Goal: Navigation & Orientation: Find specific page/section

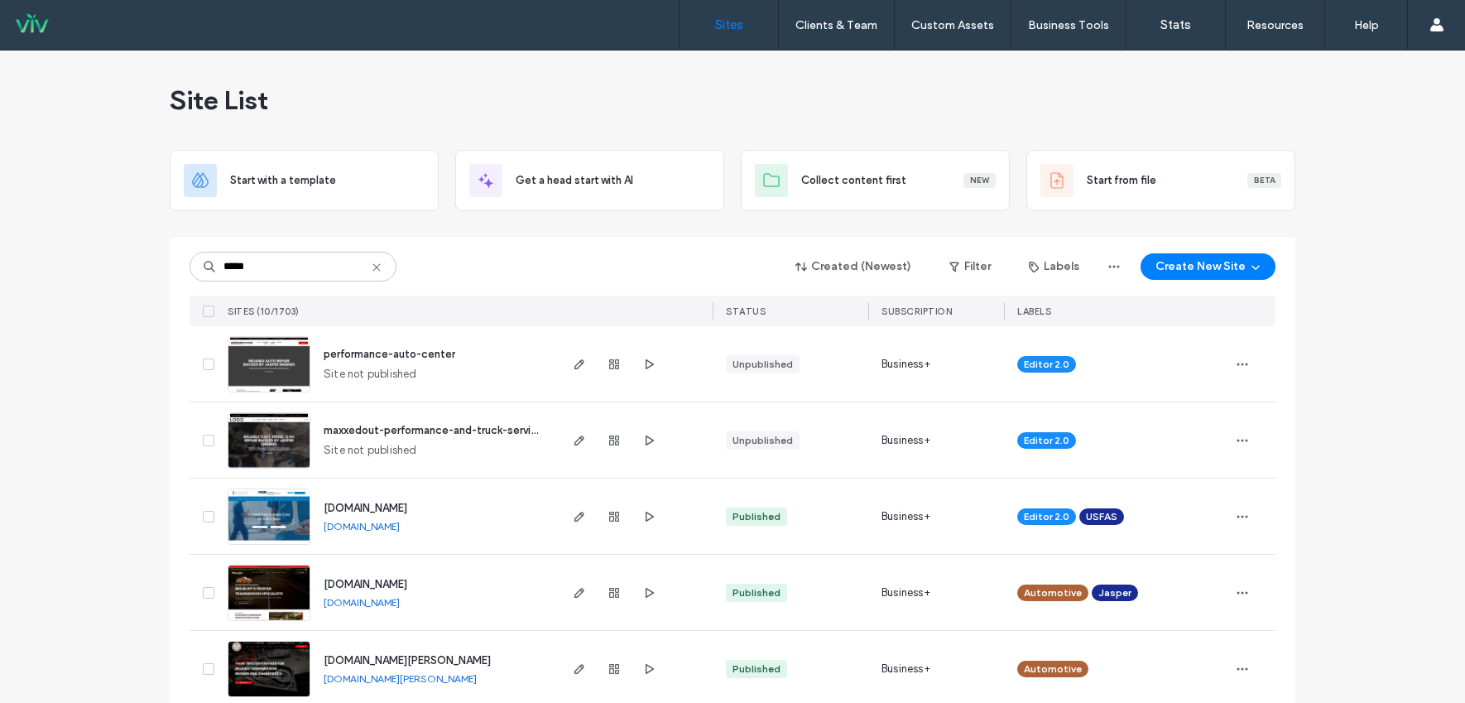
type input "*****"
click at [424, 348] on span "performance-auto-center" at bounding box center [390, 354] width 132 height 12
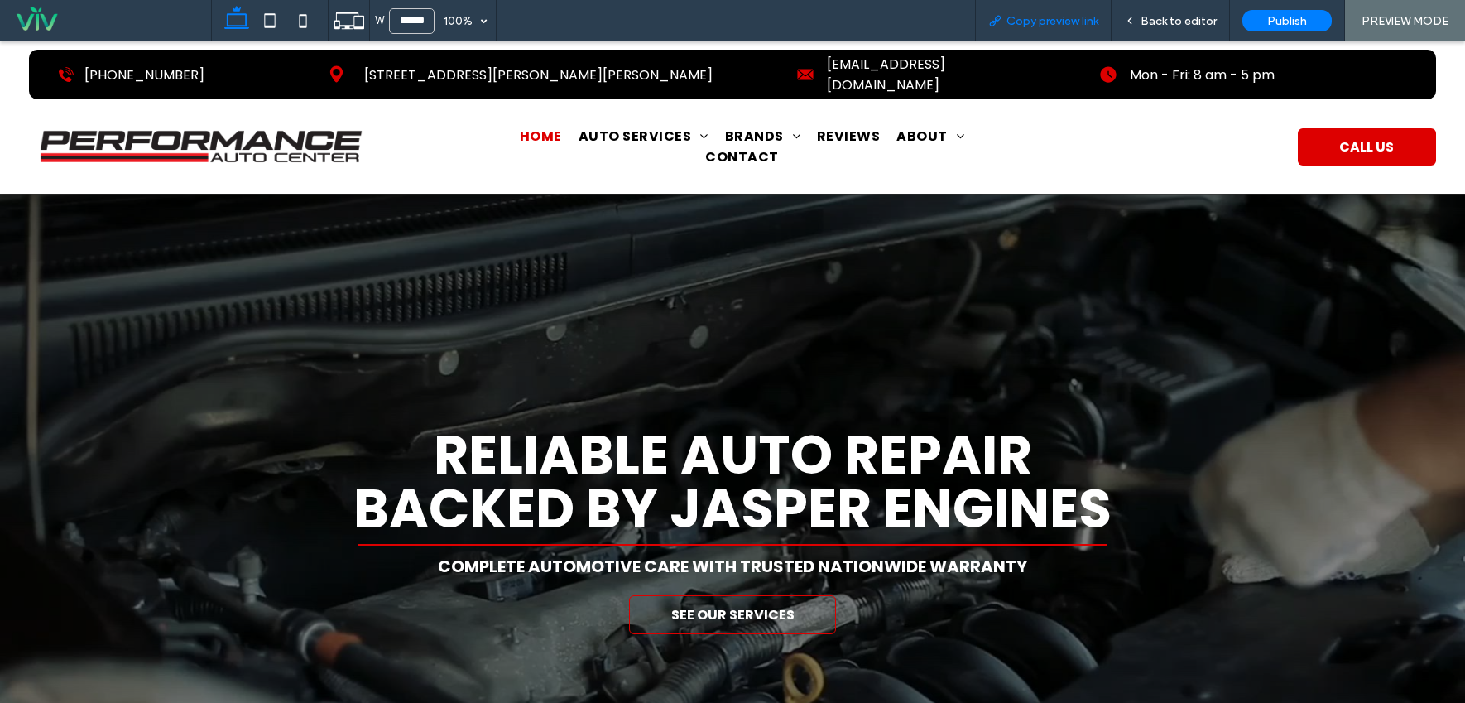
click at [1072, 18] on span "Copy preview link" at bounding box center [1053, 21] width 92 height 14
click at [1205, 16] on span "Back to editor" at bounding box center [1179, 21] width 76 height 14
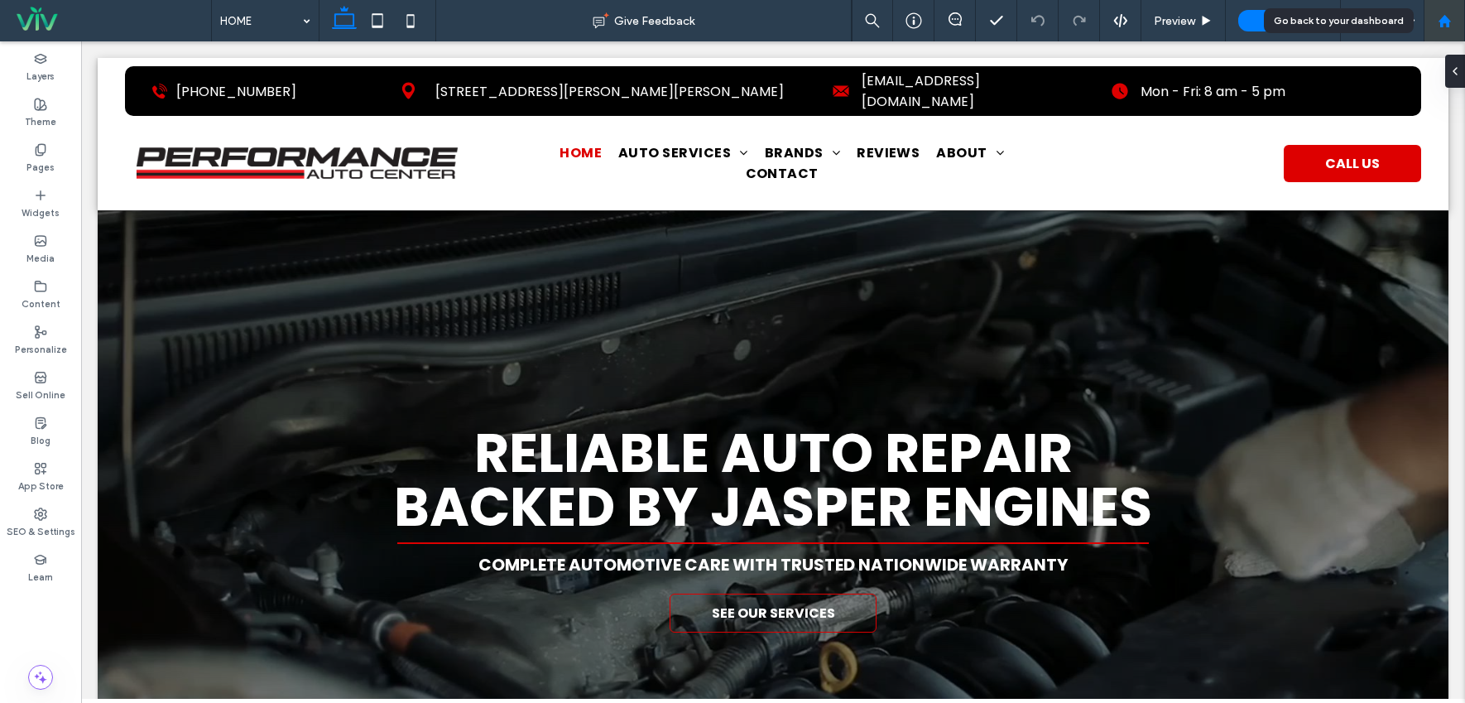
click at [1442, 22] on use at bounding box center [1444, 20] width 12 height 12
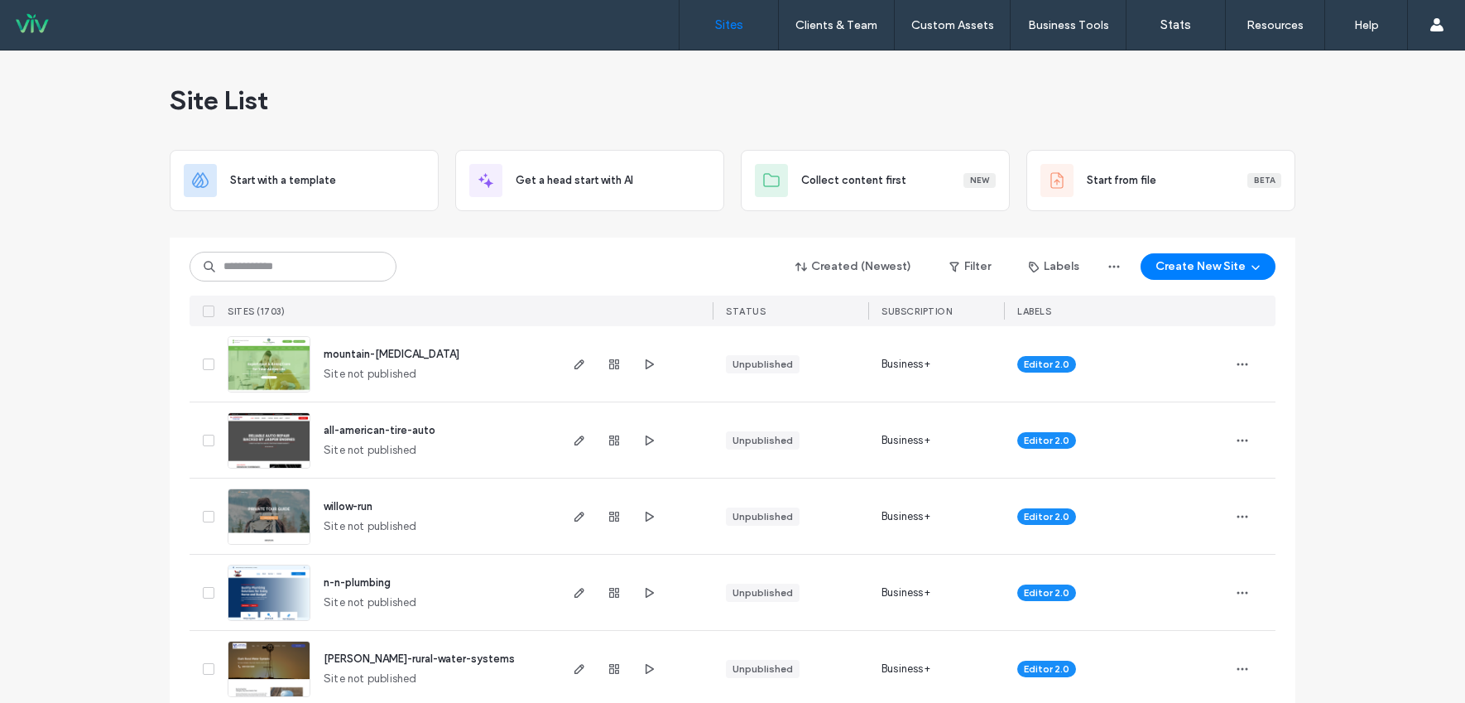
click at [277, 267] on input at bounding box center [293, 267] width 207 height 30
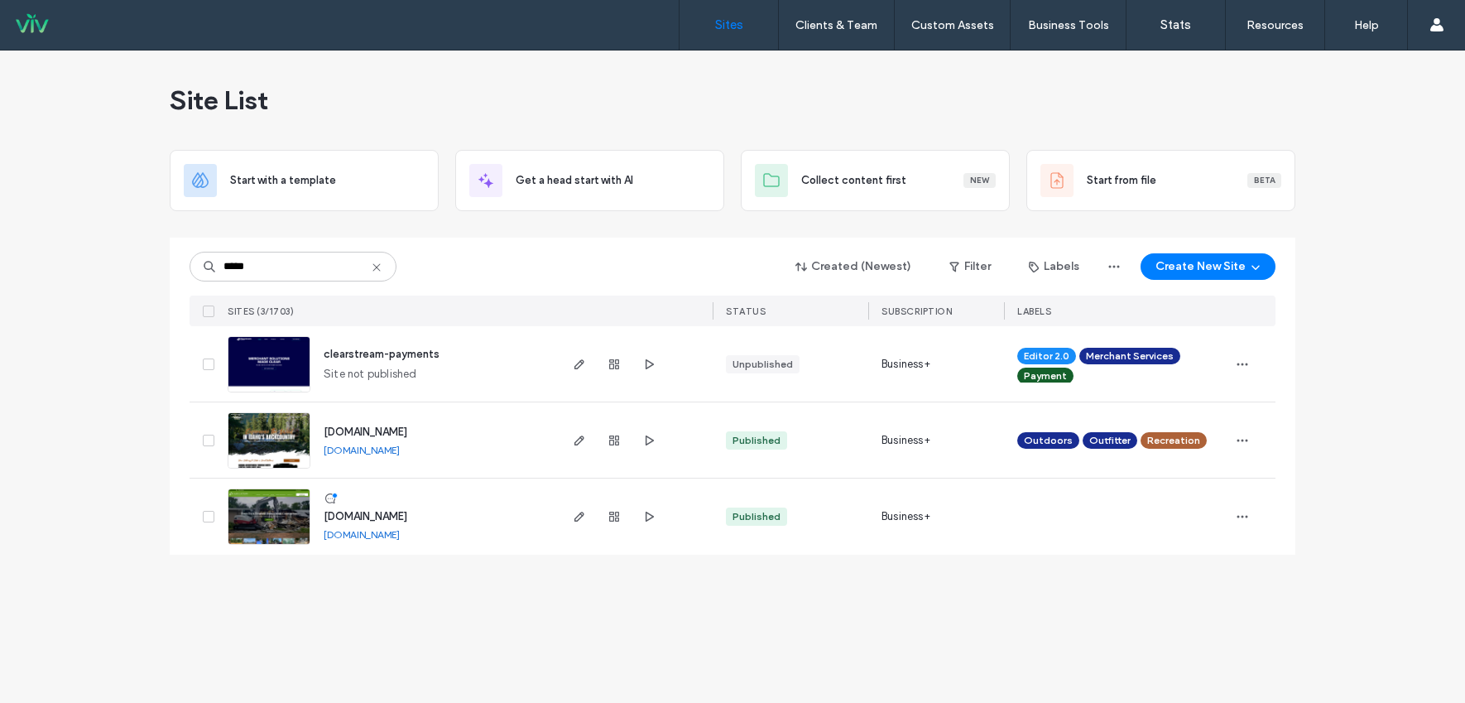
type input "*****"
click at [391, 349] on span "clearstream-payments" at bounding box center [382, 354] width 116 height 12
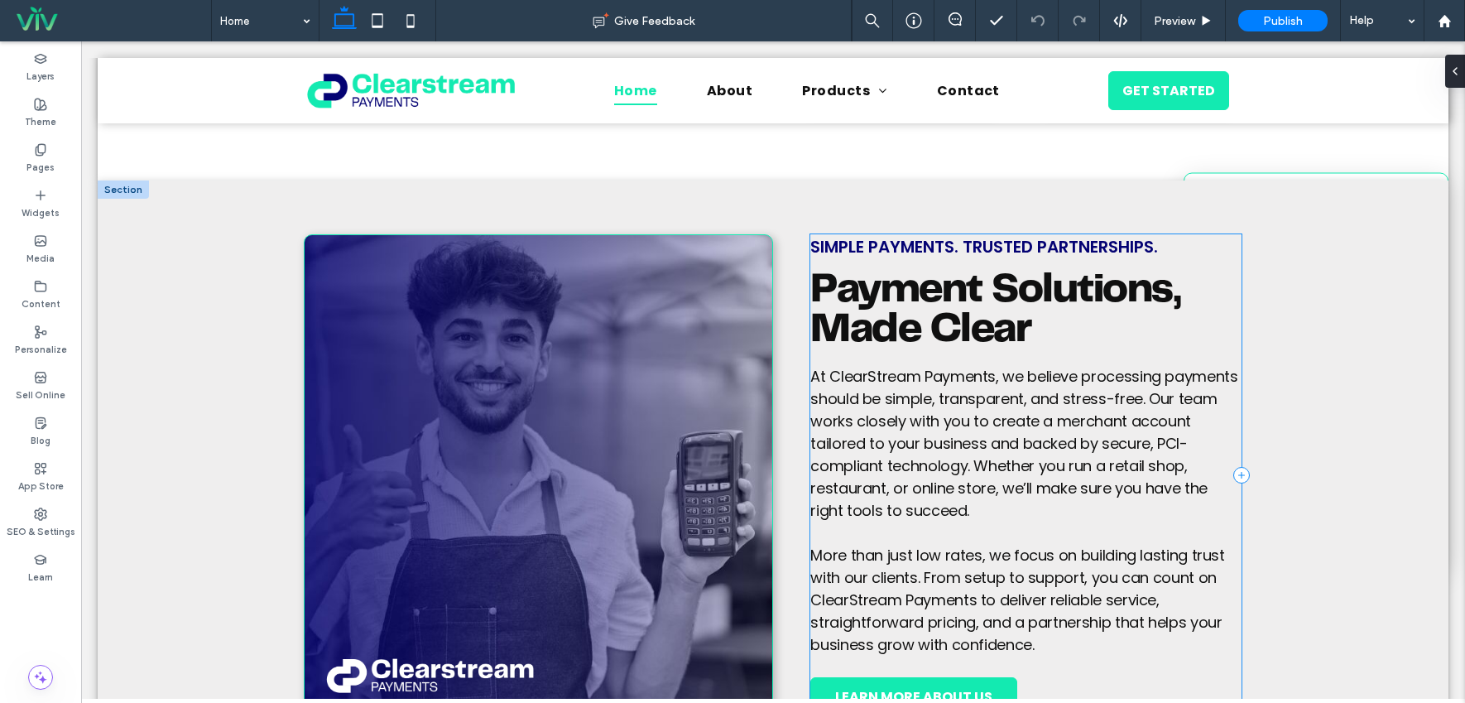
scroll to position [911, 0]
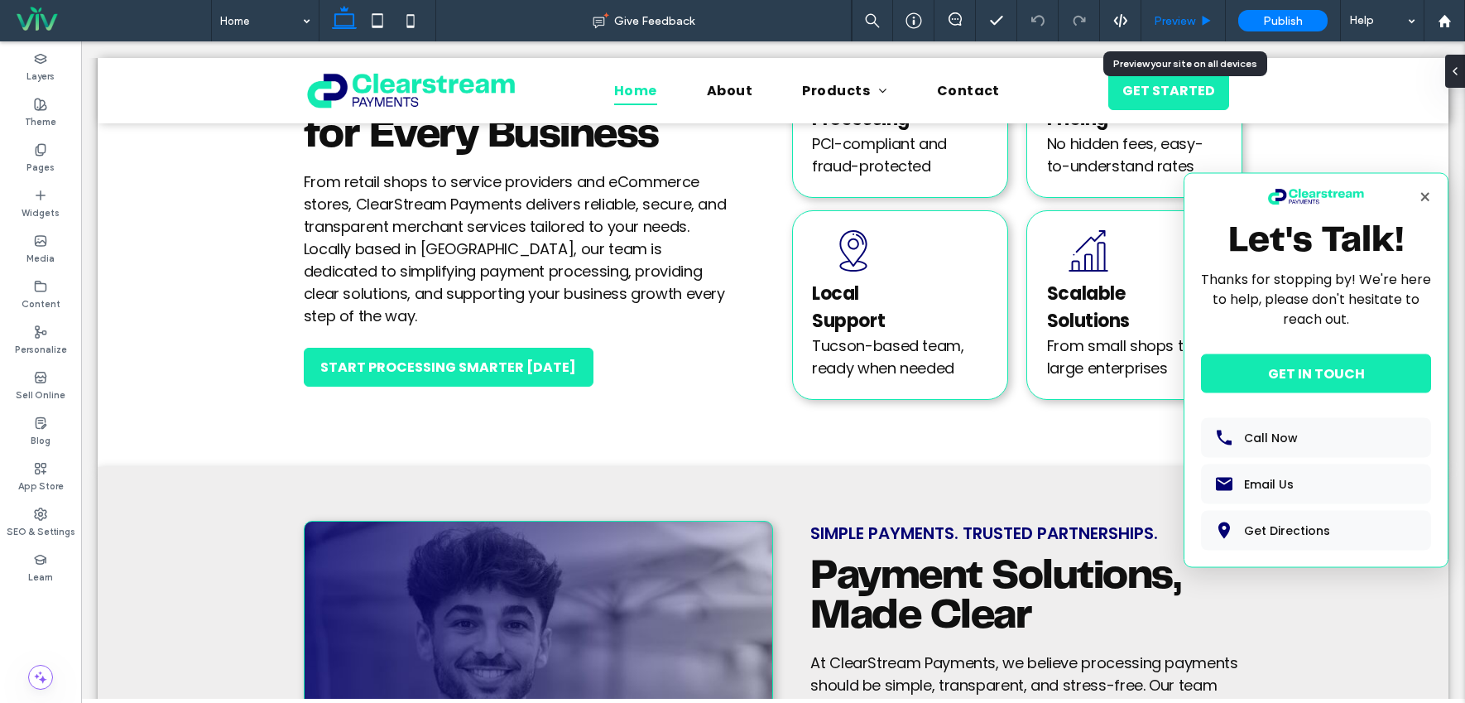
click at [1178, 23] on span "Preview" at bounding box center [1174, 21] width 41 height 14
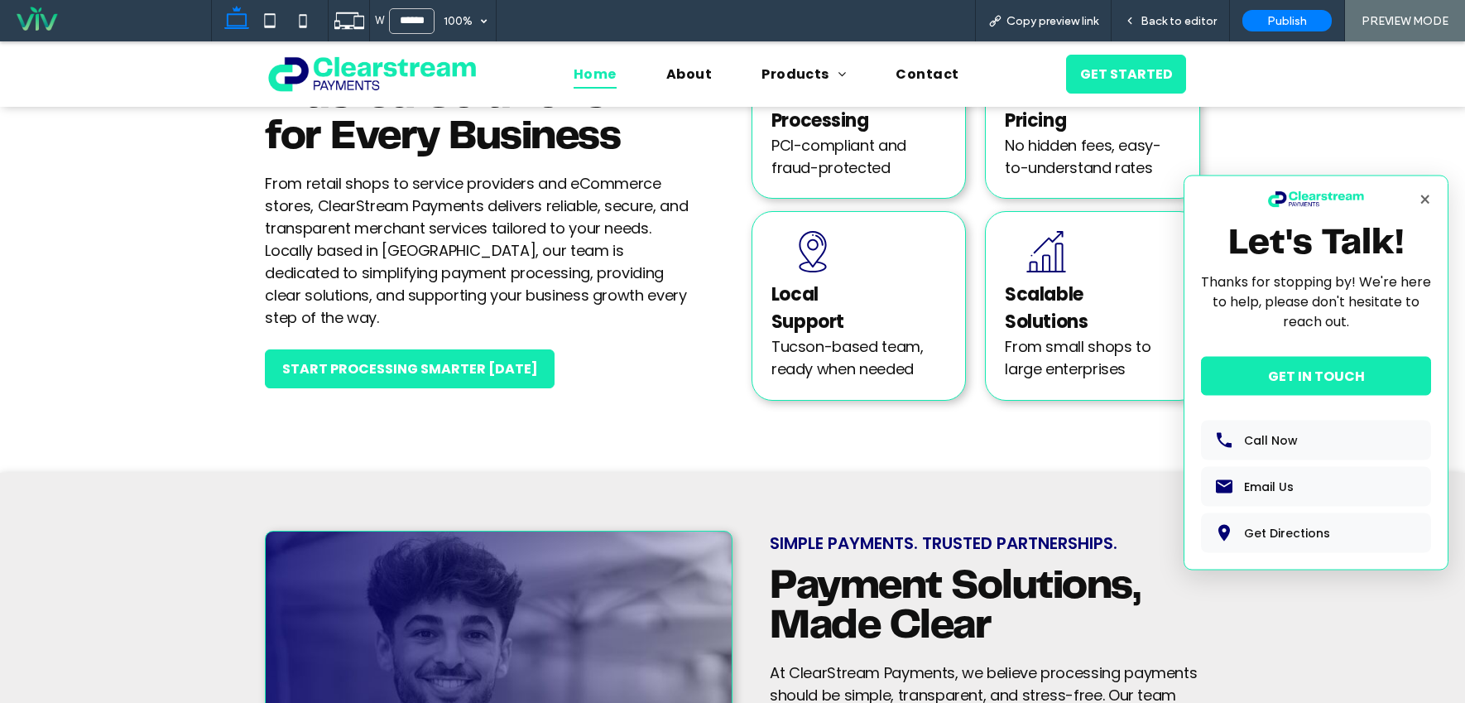
scroll to position [950, 0]
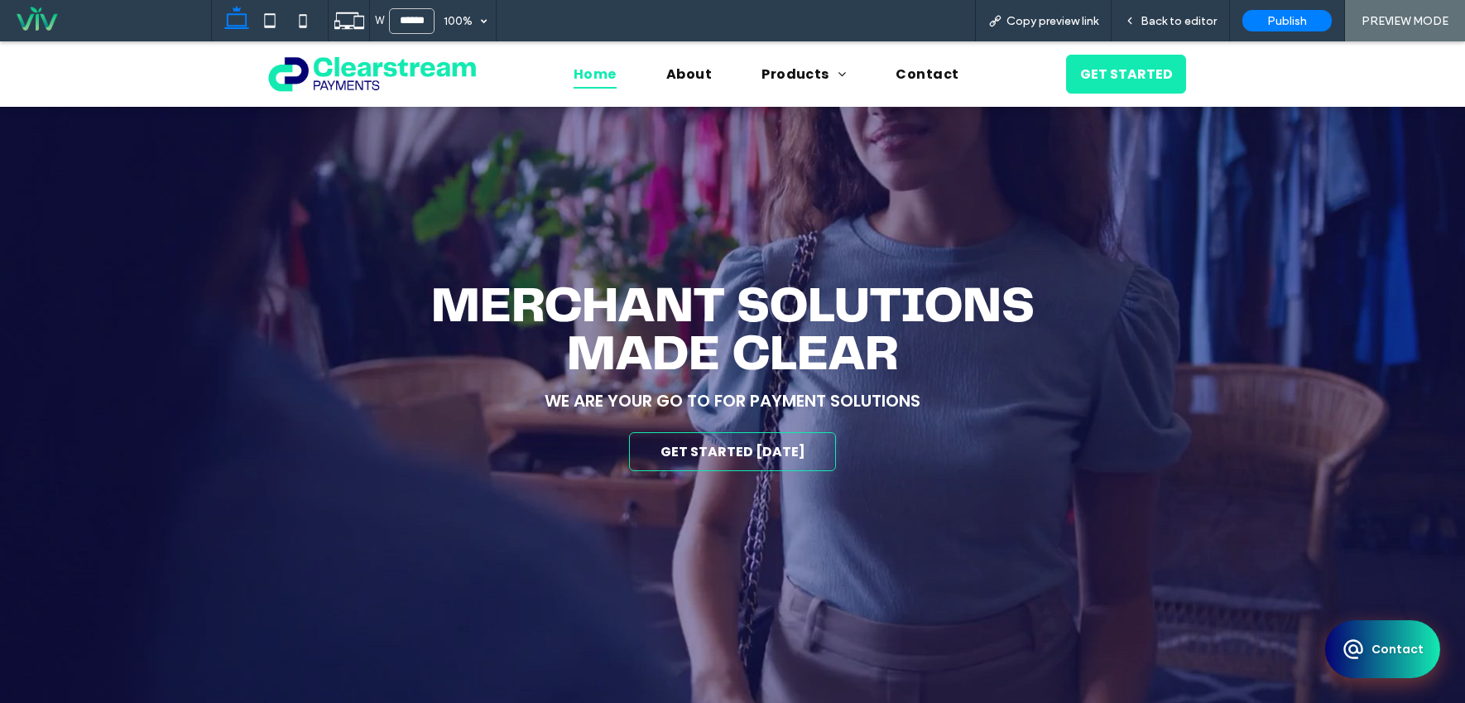
scroll to position [0, 0]
